Goal: Task Accomplishment & Management: Contribute content

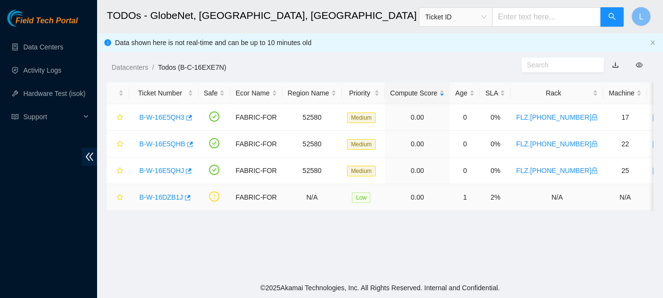
click at [174, 199] on link "B-W-16DZB1J" at bounding box center [161, 198] width 44 height 8
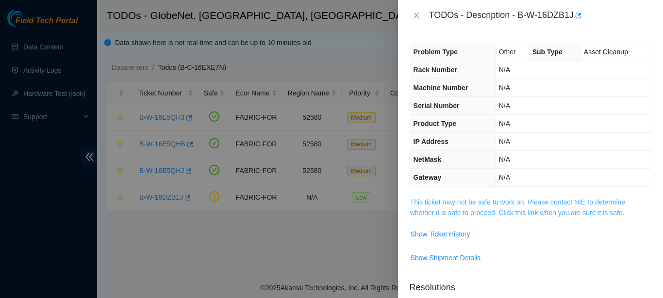
click at [464, 210] on link "This ticket may not be safe to work on. Please contact NIE to determine whether…" at bounding box center [517, 207] width 215 height 18
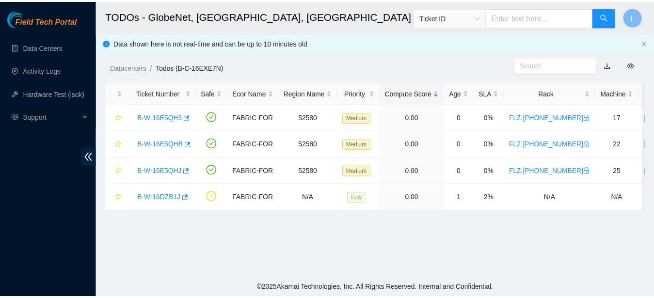
scroll to position [49, 0]
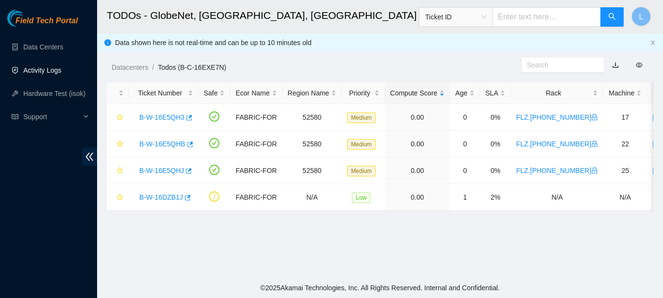
click at [62, 74] on link "Activity Logs" at bounding box center [42, 70] width 38 height 8
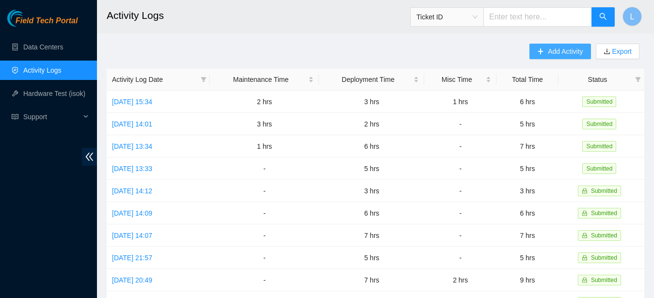
click at [571, 50] on span "Add Activity" at bounding box center [565, 51] width 35 height 11
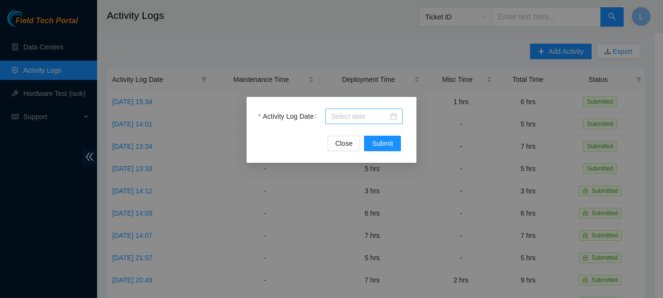
click at [374, 118] on input "Activity Log Date" at bounding box center [359, 116] width 57 height 11
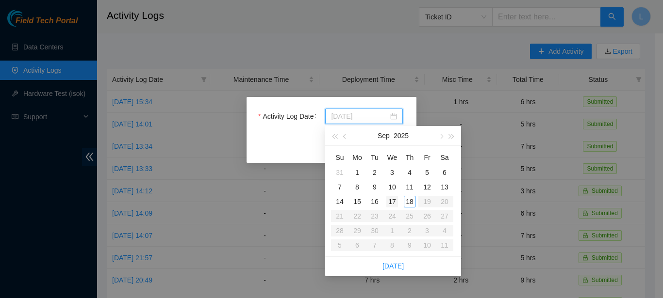
type input "[DATE]"
click at [394, 201] on div "17" at bounding box center [392, 202] width 12 height 12
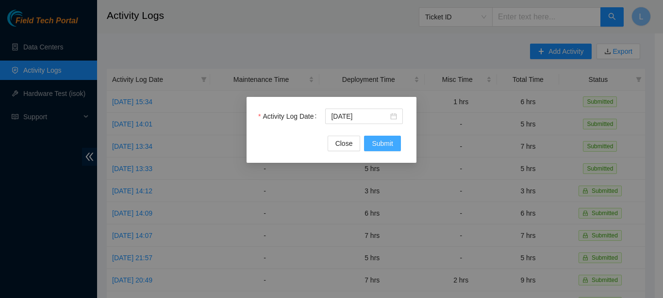
click at [395, 149] on button "Submit" at bounding box center [382, 144] width 37 height 16
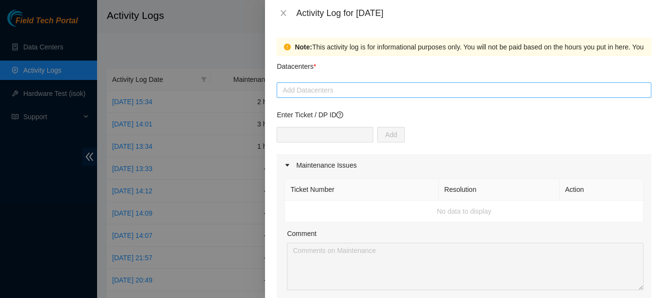
click at [401, 91] on div at bounding box center [464, 90] width 370 height 12
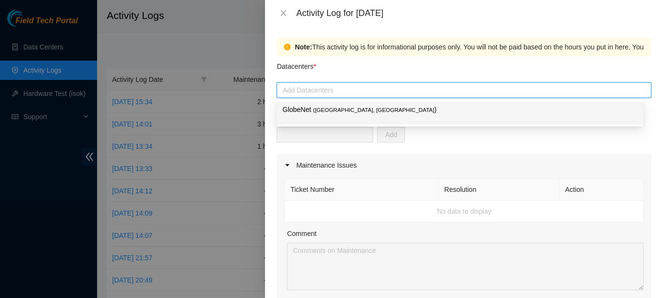
click at [209, 26] on div at bounding box center [331, 149] width 663 height 298
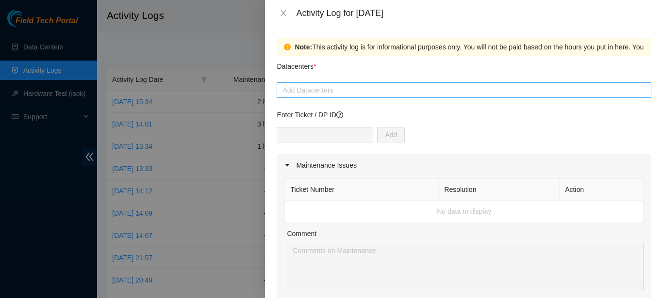
click at [325, 91] on div at bounding box center [464, 90] width 370 height 12
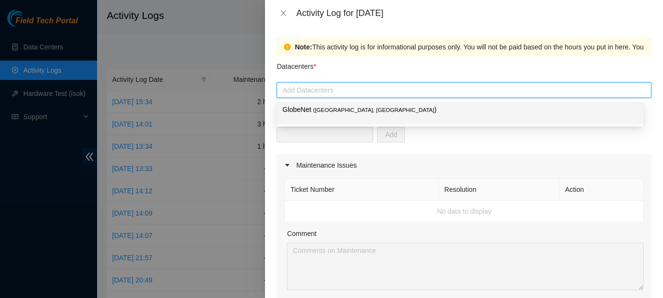
click at [324, 108] on span "( [GEOGRAPHIC_DATA], [GEOGRAPHIC_DATA]" at bounding box center [373, 110] width 121 height 6
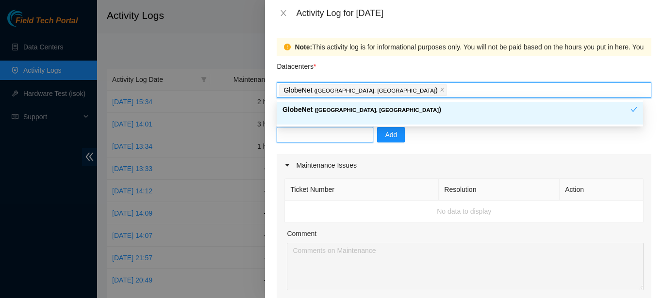
click at [320, 137] on input "text" at bounding box center [324, 135] width 97 height 16
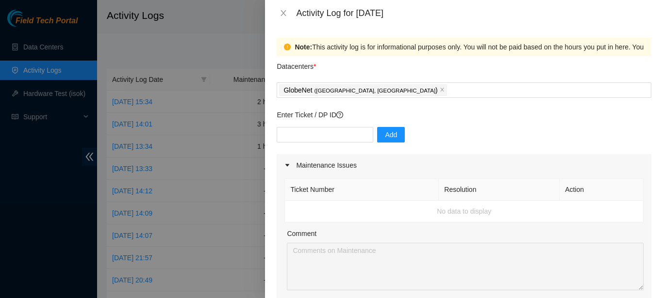
click at [177, 21] on div at bounding box center [331, 149] width 663 height 298
click at [285, 11] on icon "close" at bounding box center [283, 13] width 8 height 8
